Goal: Information Seeking & Learning: Find specific fact

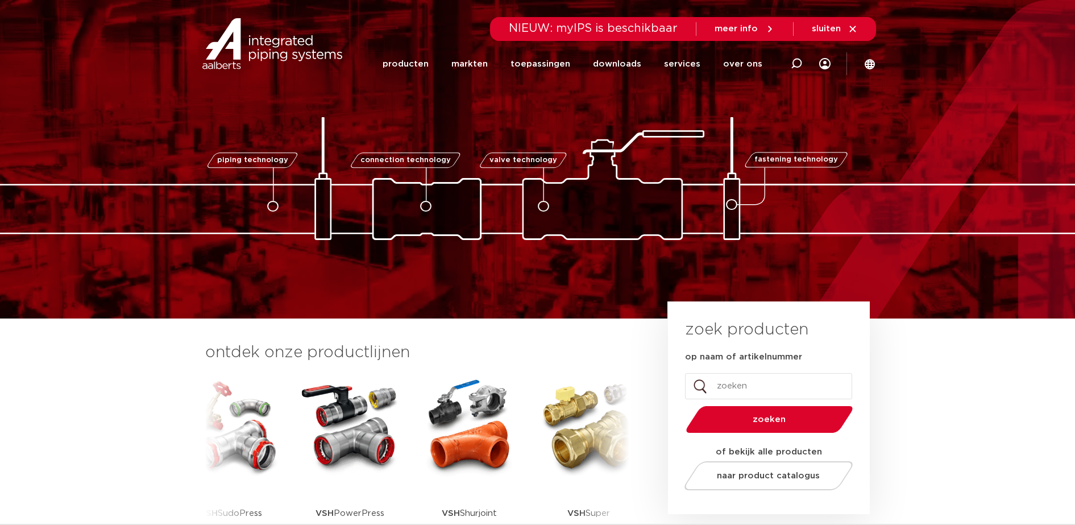
click at [366, 424] on img at bounding box center [350, 426] width 102 height 102
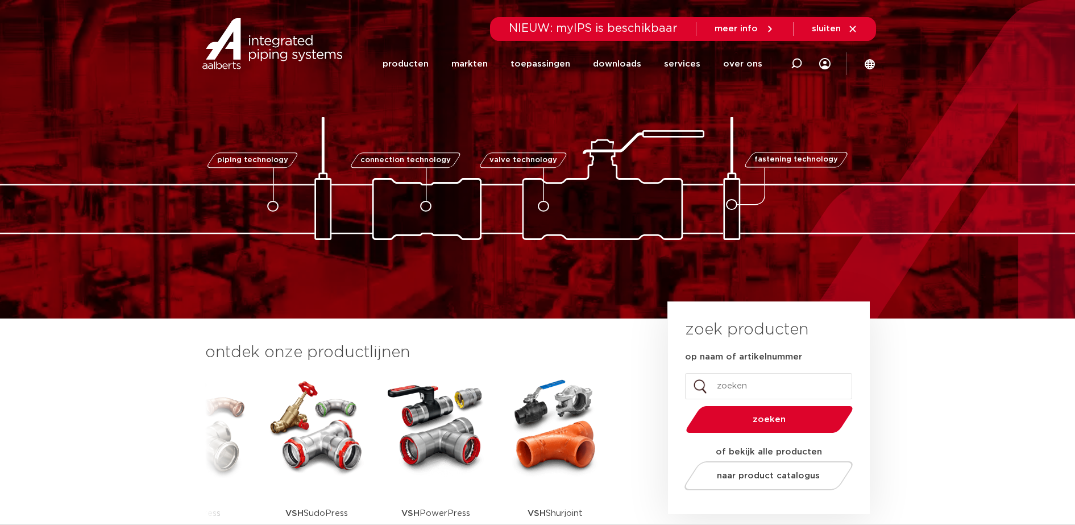
click at [325, 438] on img at bounding box center [317, 426] width 102 height 102
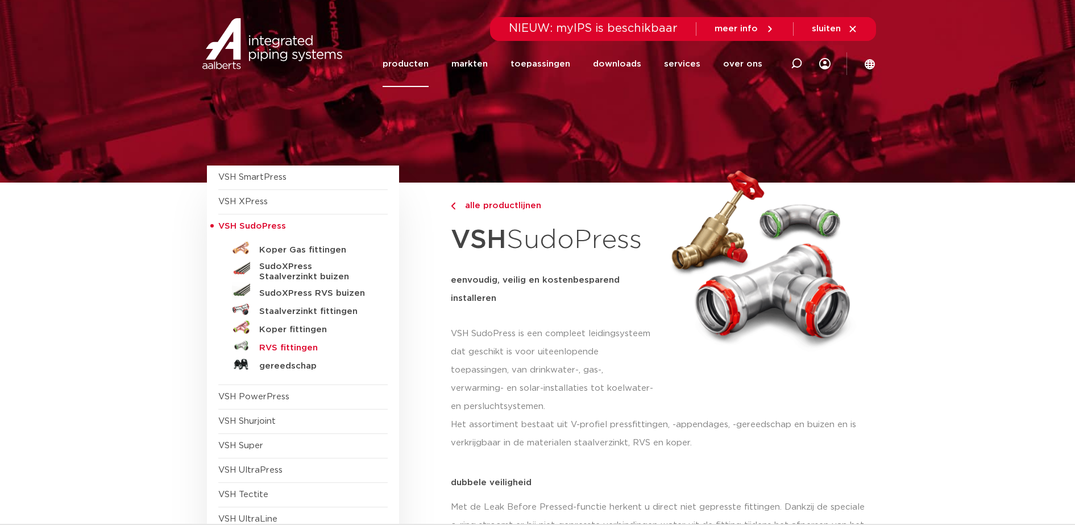
click at [294, 349] on h5 "RVS fittingen" at bounding box center [315, 348] width 113 height 10
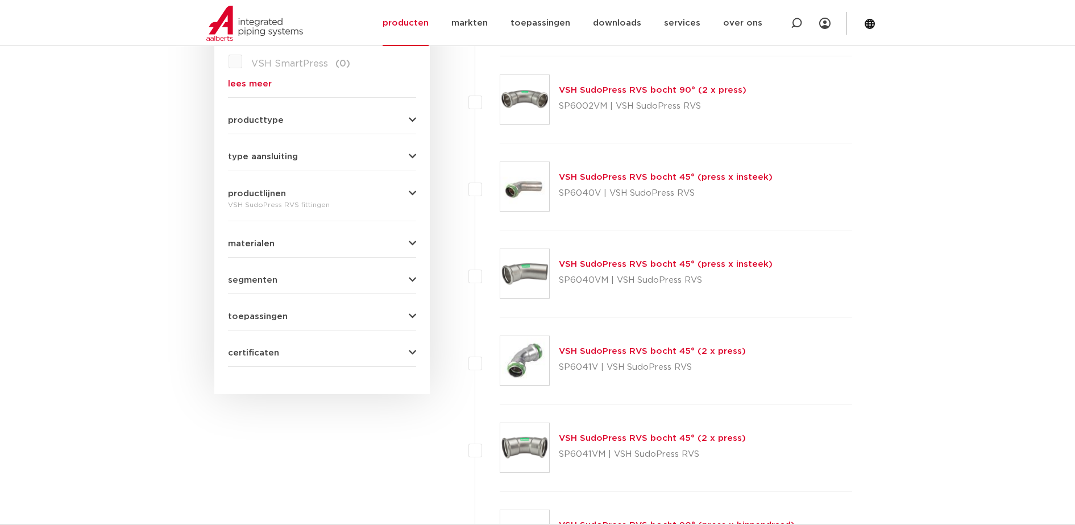
click at [307, 161] on form "zoek op naam of productnummer alle categorieën fittingen fittingen afsluiters b…" at bounding box center [322, 95] width 188 height 544
click at [405, 155] on button "type aansluiting" at bounding box center [322, 156] width 188 height 9
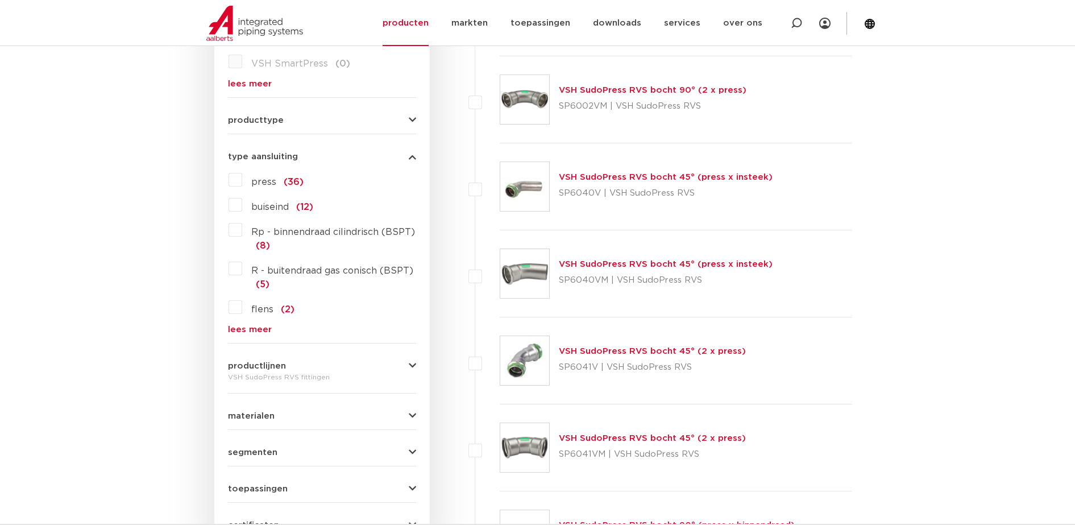
click at [413, 134] on hr at bounding box center [322, 134] width 188 height 1
click at [417, 127] on div "wis alles filter producten zoek op naam of productnummer alle categorieën fitti…" at bounding box center [322, 168] width 216 height 798
click at [417, 126] on div "wis alles filter producten zoek op naam of productnummer alle categorieën fitti…" at bounding box center [322, 168] width 216 height 798
click at [417, 124] on div "wis alles filter producten zoek op naam of productnummer alle categorieën fitti…" at bounding box center [322, 168] width 216 height 798
click at [407, 122] on button "producttype" at bounding box center [322, 120] width 188 height 9
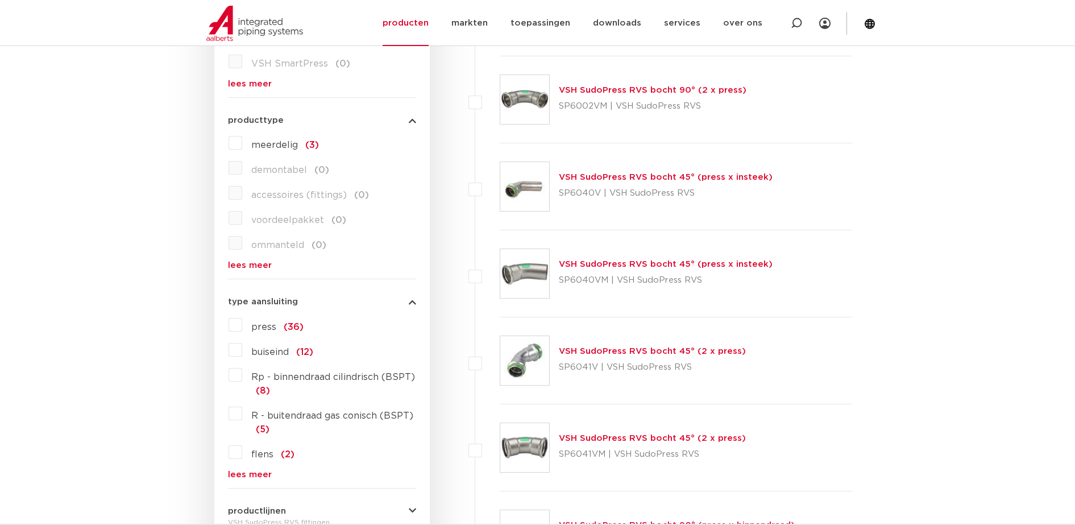
click at [408, 121] on button "producttype" at bounding box center [322, 120] width 188 height 9
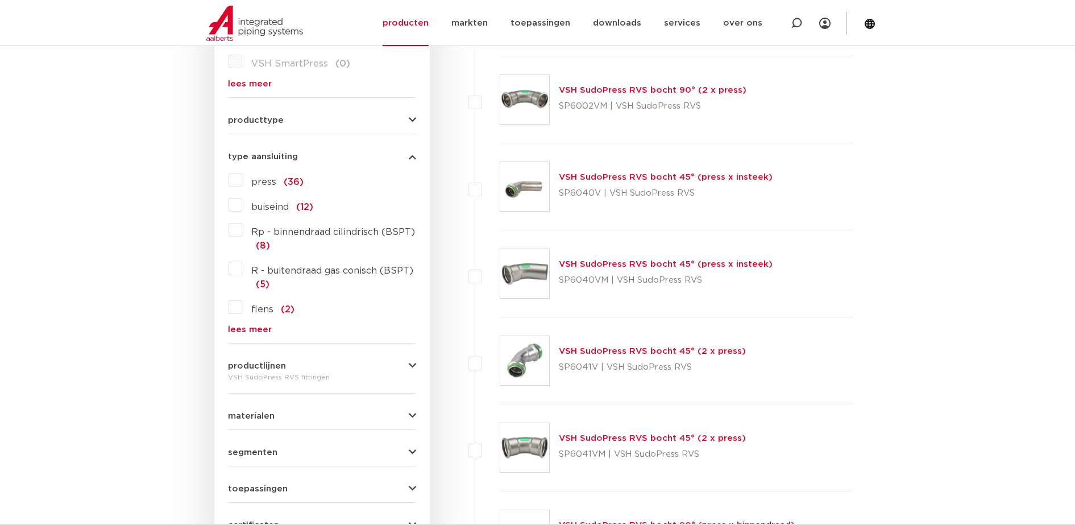
click at [522, 101] on img at bounding box center [524, 99] width 49 height 49
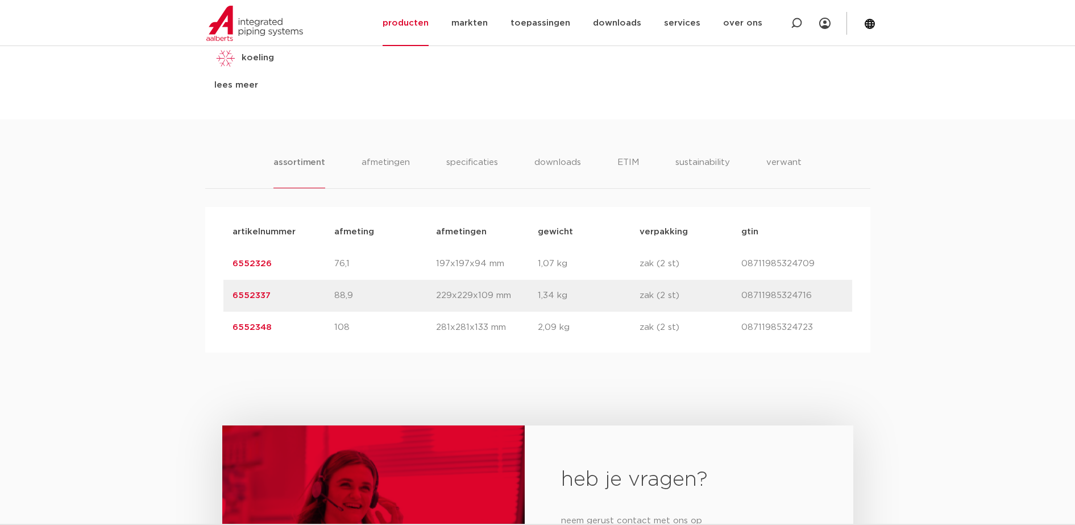
scroll to position [600, 0]
drag, startPoint x: 377, startPoint y: 307, endPoint x: 333, endPoint y: 308, distance: 43.8
click at [333, 308] on div "artikelnummer 6552337 afmeting 88,9 [GEOGRAPHIC_DATA] 229x229x109 mm gewicht 1,…" at bounding box center [538, 295] width 629 height 32
copy div "afmeting 88,9"
drag, startPoint x: 371, startPoint y: 320, endPoint x: 307, endPoint y: 321, distance: 63.7
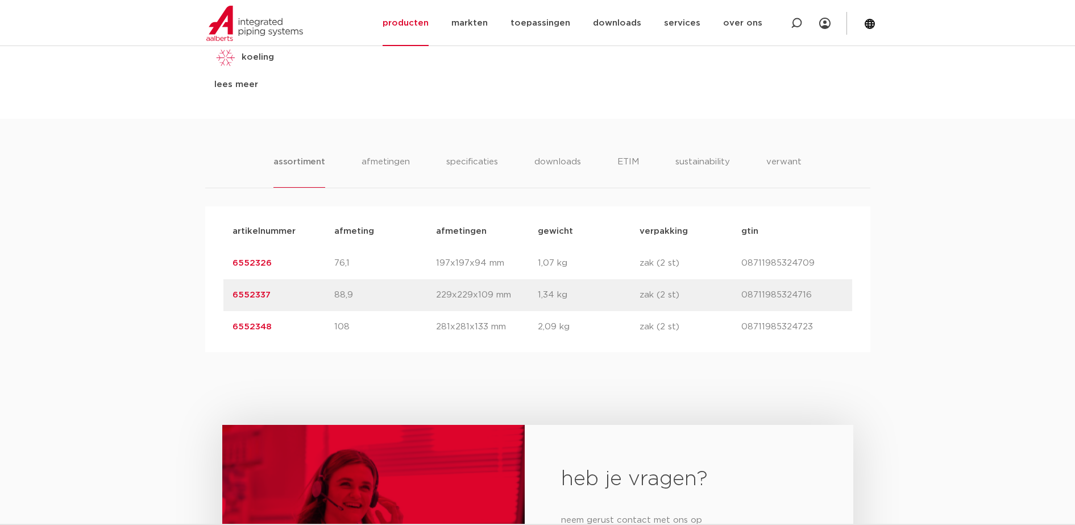
click at [307, 321] on div "artikelnummer 6552348 afmeting 108 [GEOGRAPHIC_DATA] 281x281x133 mm gewicht 2,0…" at bounding box center [538, 327] width 629 height 32
copy div "afmeting 108"
